Goal: Task Accomplishment & Management: Manage account settings

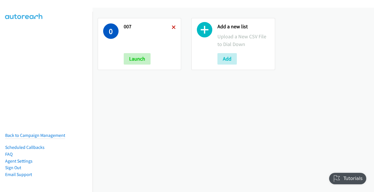
click at [174, 26] on icon at bounding box center [174, 28] width 4 height 4
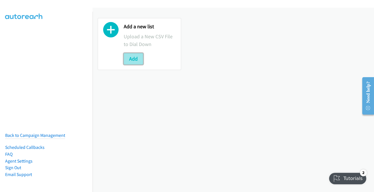
click at [133, 59] on button "Add" at bounding box center [133, 58] width 19 height 11
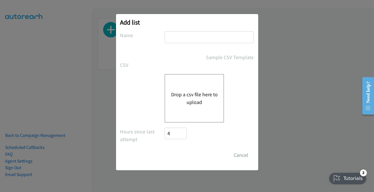
click at [197, 41] on input "text" at bounding box center [209, 37] width 89 height 12
type input "007"
click at [181, 106] on div "Drop a csv file here to upload" at bounding box center [194, 98] width 59 height 49
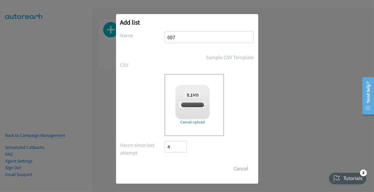
checkbox input "true"
click at [177, 173] on input "Save List" at bounding box center [180, 168] width 30 height 11
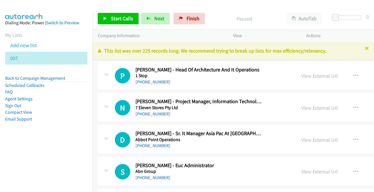
click at [365, 49] on icon at bounding box center [367, 49] width 4 height 4
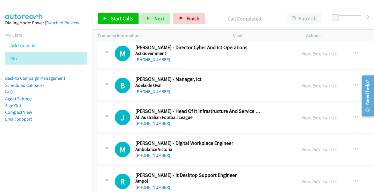
scroll to position [156, 0]
